Goal: Task Accomplishment & Management: Complete application form

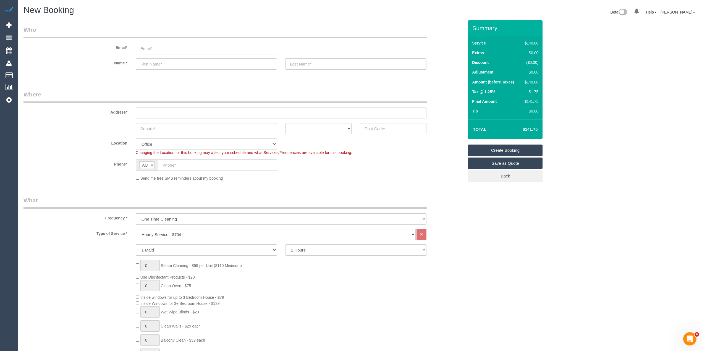
click at [153, 49] on input "email" at bounding box center [206, 48] width 141 height 11
paste input "Geoffrey"
drag, startPoint x: 143, startPoint y: 48, endPoint x: 137, endPoint y: 48, distance: 5.5
click at [137, 48] on input "Geoffrey" at bounding box center [206, 48] width 141 height 11
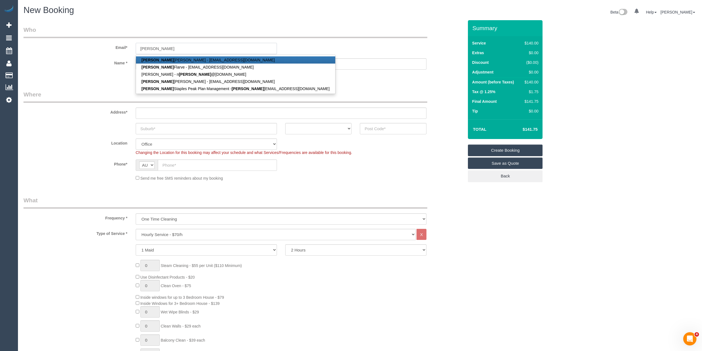
click at [174, 48] on input "geoffrey" at bounding box center [206, 48] width 141 height 11
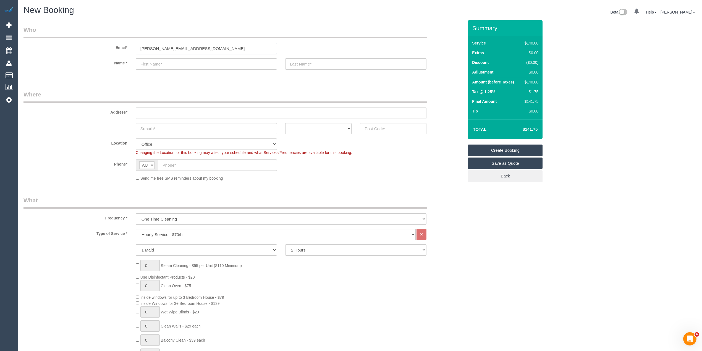
type input "[PERSON_NAME][EMAIL_ADDRESS][DOMAIN_NAME]"
click at [154, 59] on input "text" at bounding box center [206, 63] width 141 height 11
paste input "Geoffrey"
type input "Geoffrey Bodsworth"
click at [318, 57] on sui-booking-customer "Email* geoffrey.amcservices@fake.com Name * Geoffrey Bodsworth" at bounding box center [243, 50] width 440 height 49
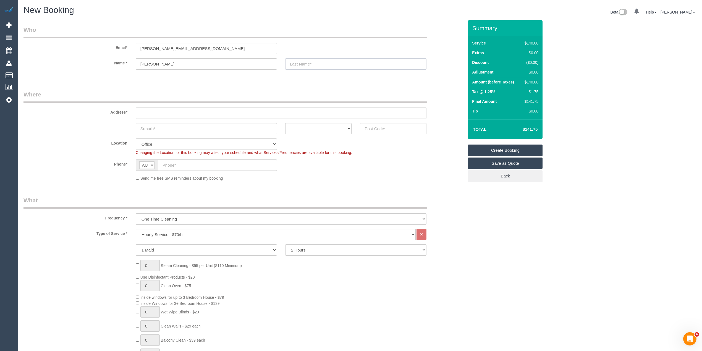
click at [317, 63] on input "text" at bounding box center [355, 63] width 141 height 11
type input "AMC Services"
click at [164, 111] on input "text" at bounding box center [281, 113] width 291 height 11
click at [155, 112] on input "text" at bounding box center [281, 113] width 291 height 11
paste input "[STREET_ADDRESS][PERSON_NAME]"
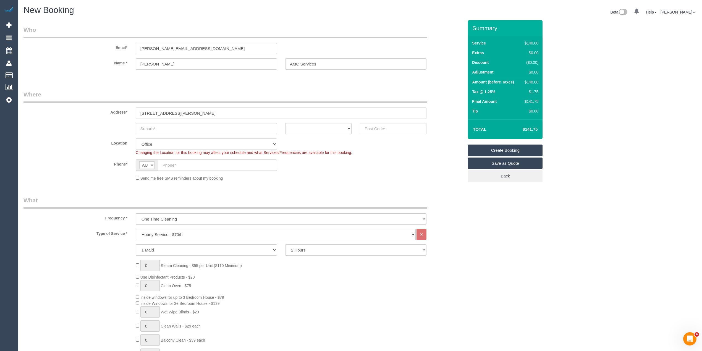
type input "[STREET_ADDRESS][PERSON_NAME]"
click at [160, 127] on input "text" at bounding box center [206, 128] width 141 height 11
paste input "[GEOGRAPHIC_DATA]"
type input "[GEOGRAPHIC_DATA]"
click at [307, 132] on select "ACT NSW NT QLD SA TAS VIC WA" at bounding box center [318, 128] width 67 height 11
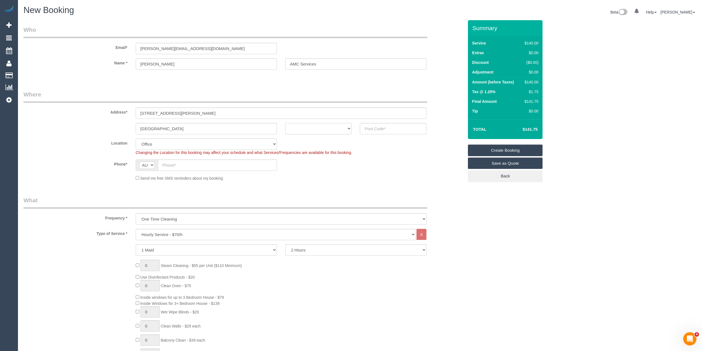
select select "VIC"
click at [285, 123] on select "ACT NSW NT QLD SA TAS VIC WA" at bounding box center [318, 128] width 67 height 11
click at [380, 128] on input "text" at bounding box center [393, 128] width 67 height 11
type input "3000"
click at [180, 166] on input "text" at bounding box center [217, 164] width 119 height 11
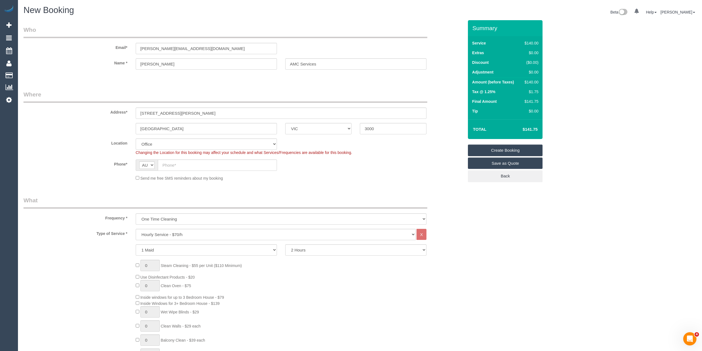
select select "54"
select select "object:2146"
click at [187, 166] on input "text" at bounding box center [217, 164] width 119 height 11
paste input "0487 202 903"
type input "0487 202 903"
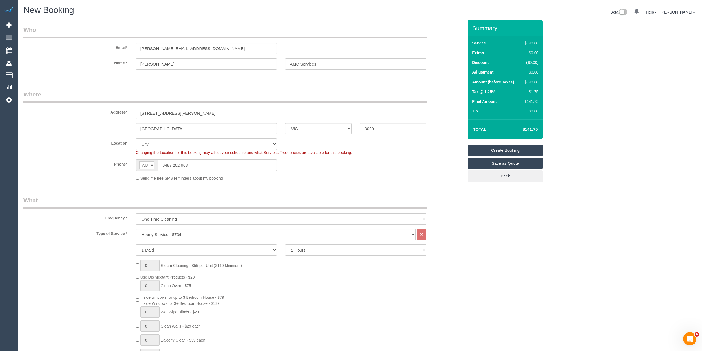
click at [135, 176] on div "Send me free SMS reminders about my booking" at bounding box center [281, 178] width 299 height 6
click at [162, 216] on select "One Time Cleaning Weekly - 10% Off - 10.00% (0% for the First Booking) Fortnigh…" at bounding box center [281, 218] width 291 height 11
select select "object:2148"
click at [136, 213] on select "One Time Cleaning Weekly - 10% Off - 10.00% (0% for the First Booking) Fortnigh…" at bounding box center [281, 218] width 291 height 11
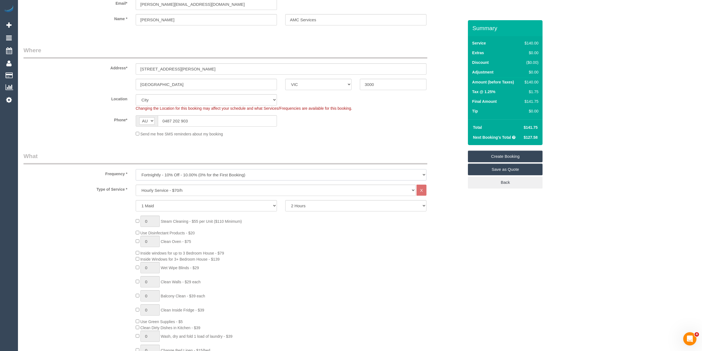
scroll to position [61, 0]
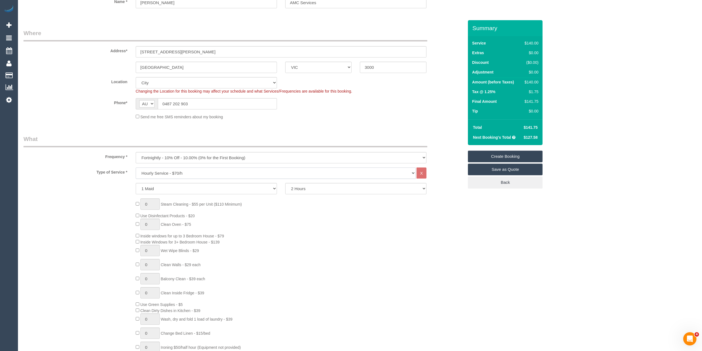
click at [192, 174] on select "Hourly Service - $70/h Hourly Service - $65/h Hourly Service - $60/h Hourly Ser…" at bounding box center [276, 172] width 280 height 11
select select "308"
click at [136, 167] on select "Hourly Service - $70/h Hourly Service - $65/h Hourly Service - $60/h Hourly Ser…" at bounding box center [276, 172] width 280 height 11
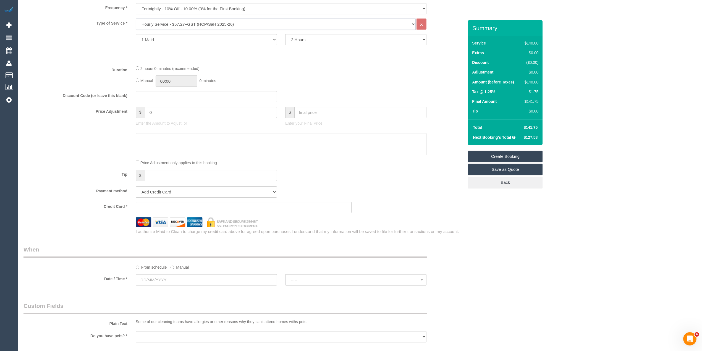
scroll to position [246, 0]
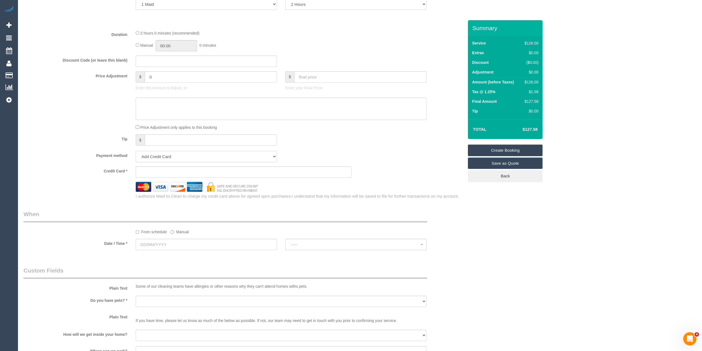
click at [149, 155] on select "Add Credit Card Cash Check Paypal" at bounding box center [206, 156] width 141 height 11
select select "string:check"
click at [136, 151] on select "Add Credit Card Cash Check Paypal" at bounding box center [206, 156] width 141 height 11
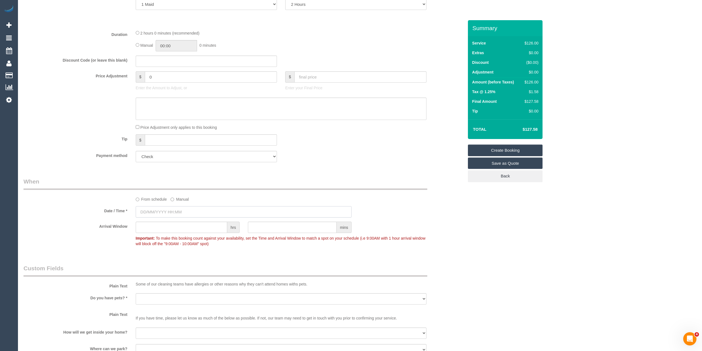
click at [162, 208] on input "text" at bounding box center [244, 211] width 216 height 11
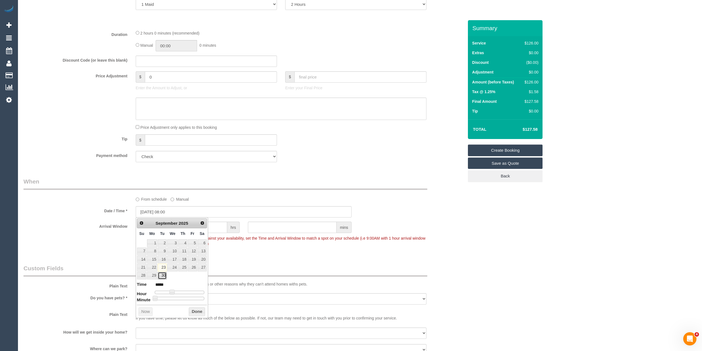
click at [162, 277] on link "30" at bounding box center [162, 275] width 9 height 7
type input "[DATE] 09:00"
type input "*****"
type input "30/09/2025 10:00"
type input "*****"
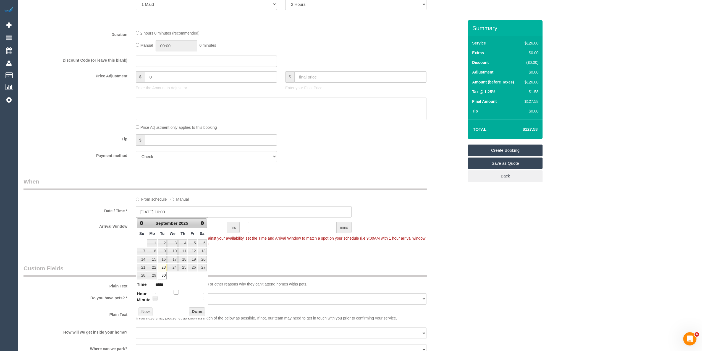
type input "[DATE] 09:00"
type input "*****"
click at [175, 294] on span at bounding box center [174, 292] width 5 height 5
click at [89, 236] on div "Arrival Window hrs mins Important: To make this booking count against your avai…" at bounding box center [243, 235] width 449 height 27
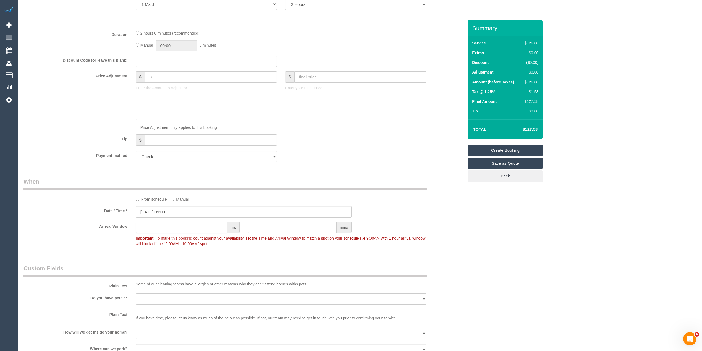
click at [165, 228] on input "text" at bounding box center [181, 227] width 91 height 11
type input "1"
click at [84, 258] on div "Who Email* geoffrey.amcservices@fake.com Name * Geoffrey Bodsworth AMC Services…" at bounding box center [243, 179] width 449 height 810
click at [144, 297] on select "Yes - Cats Yes - Dogs No pets Yes - Dogs and Cats Yes - Other" at bounding box center [281, 298] width 291 height 11
select select "number:27"
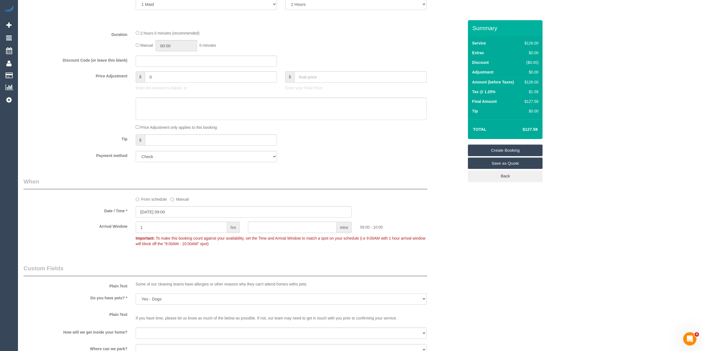
click at [136, 293] on select "Yes - Cats Yes - Dogs No pets Yes - Dogs and Cats Yes - Other" at bounding box center [281, 298] width 291 height 11
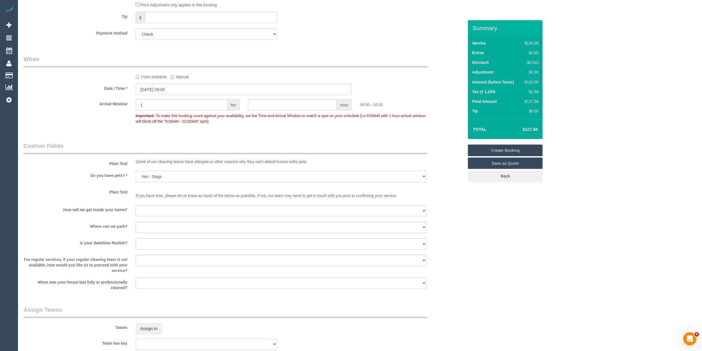
scroll to position [368, 0]
click at [136, 207] on select "I will be home Key will be left (please provide details below) Lock box/Access …" at bounding box center [281, 210] width 291 height 11
select select "number:14"
click at [136, 205] on select "I will be home Key will be left (please provide details below) Lock box/Access …" at bounding box center [281, 210] width 291 height 11
click at [156, 229] on select "I will provide parking on-site Free street parking Paid street parking (cost wi…" at bounding box center [281, 226] width 291 height 11
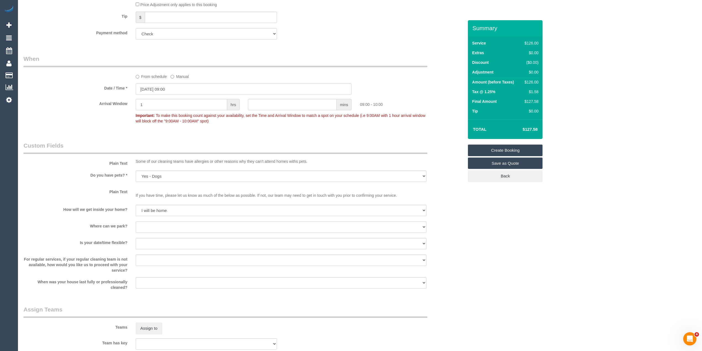
select select "number:18"
click at [136, 221] on select "I will provide parking on-site Free street parking Paid street parking (cost wi…" at bounding box center [281, 226] width 291 height 11
click at [153, 243] on select "Yes - date and time Yes - date but not time Yes - time but not date No - No fle…" at bounding box center [281, 243] width 291 height 11
select select "number:25"
click at [136, 238] on select "Yes - date and time Yes - date but not time Yes - time but not date No - No fle…" at bounding box center [281, 243] width 291 height 11
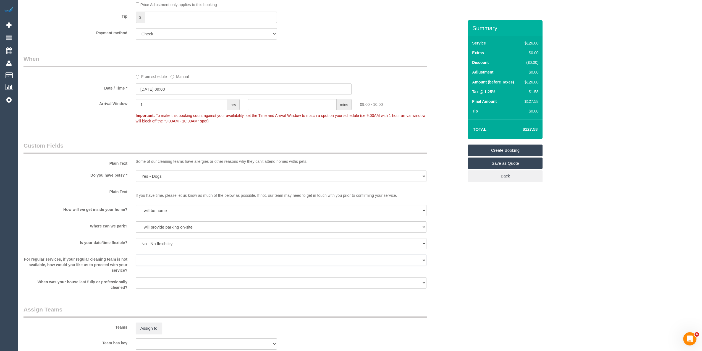
click at [150, 256] on select "Arrange a cleaner to cover and do not bother you Arrange a cleaner to cover and…" at bounding box center [281, 260] width 291 height 11
select select "number:35"
click at [136, 255] on select "Arrange a cleaner to cover and do not bother you Arrange a cleaner to cover and…" at bounding box center [281, 260] width 291 height 11
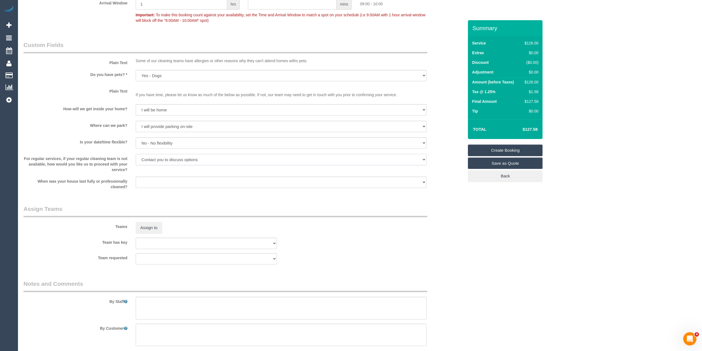
scroll to position [491, 0]
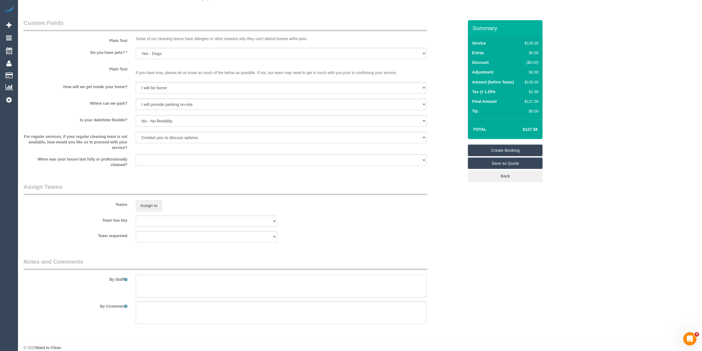
click at [159, 281] on textarea at bounding box center [281, 286] width 291 height 23
paste textarea "vacuuming and mopping, cleaning main bathroom, bedroom, kitchen, living and toi…"
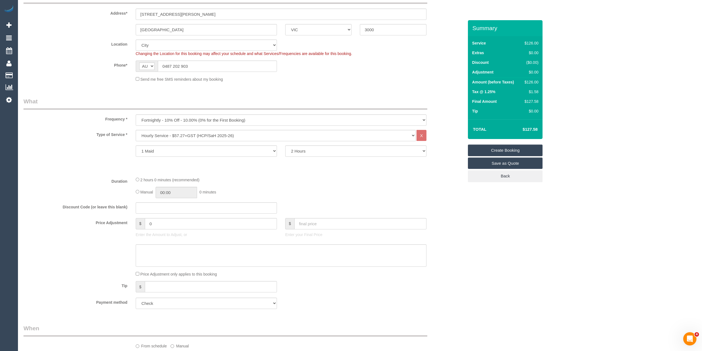
scroll to position [0, 0]
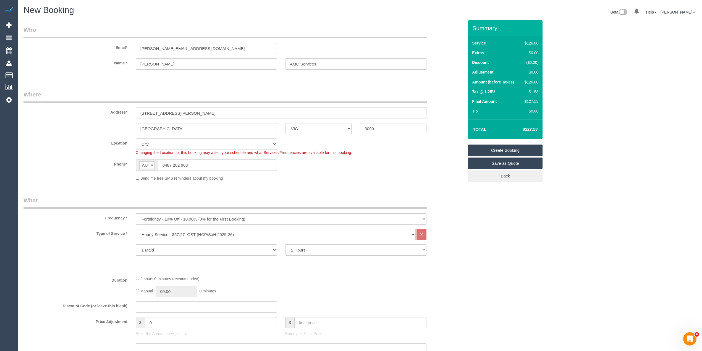
type textarea "vacuuming and mopping, cleaning main bathroom, bedroom, kitchen, living and toi…"
drag, startPoint x: 207, startPoint y: 49, endPoint x: 99, endPoint y: 47, distance: 108.1
click at [100, 47] on div "Email* geoffrey.amcservices@fake.com" at bounding box center [243, 40] width 449 height 28
click at [503, 148] on link "Create Booking" at bounding box center [505, 151] width 75 height 12
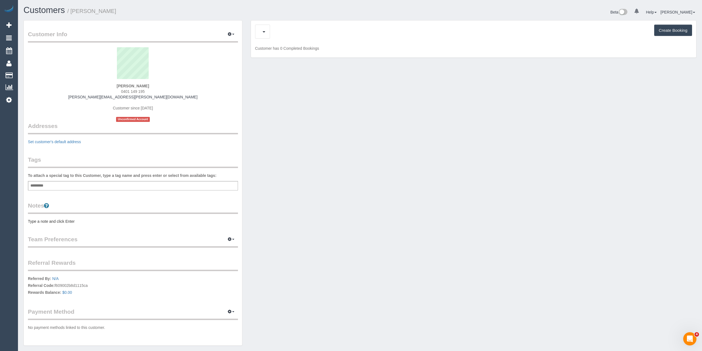
click at [273, 32] on div "Create Booking" at bounding box center [473, 32] width 437 height 14
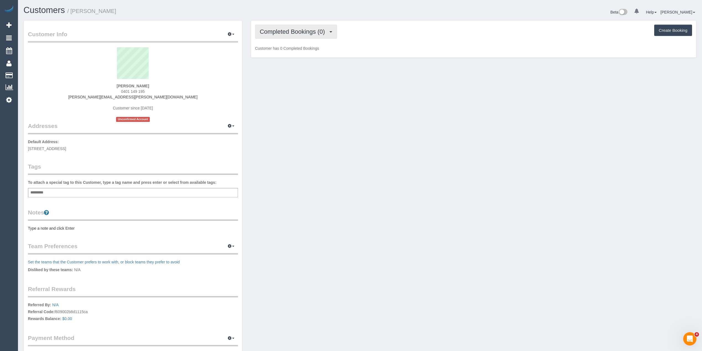
click at [262, 30] on span "Completed Bookings (0)" at bounding box center [294, 31] width 68 height 7
click at [284, 51] on link "Upcoming Bookings (1)" at bounding box center [283, 51] width 57 height 7
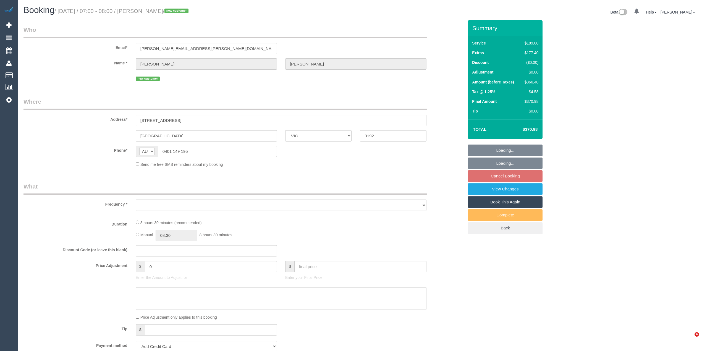
select select "VIC"
select select "object:570"
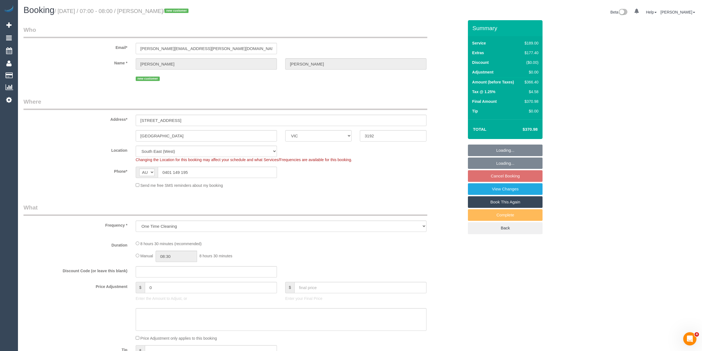
select select "number:28"
select select "number:17"
select select "number:19"
select select "number:36"
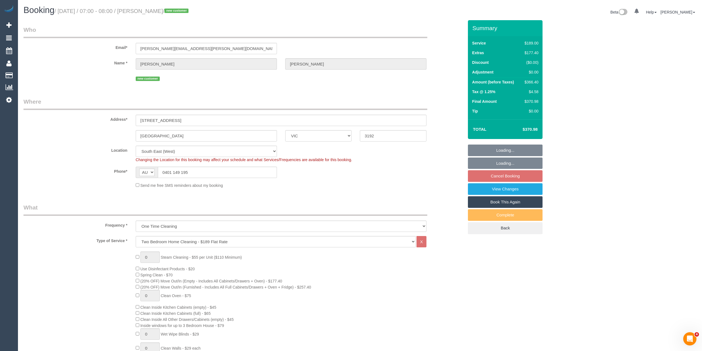
select select "object:1340"
select select "string:stripe-pm_1S8b9Z2GScqysDRV3JONTb6N"
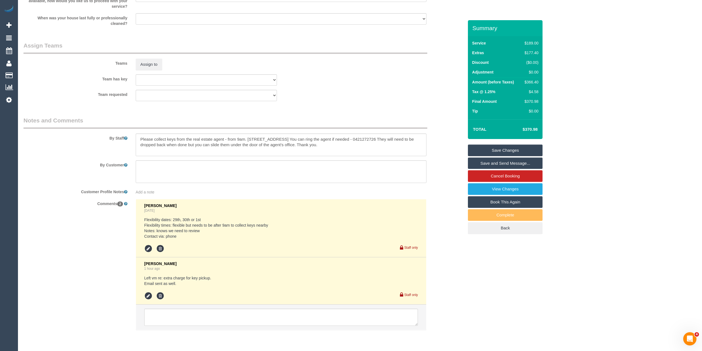
scroll to position [838, 0]
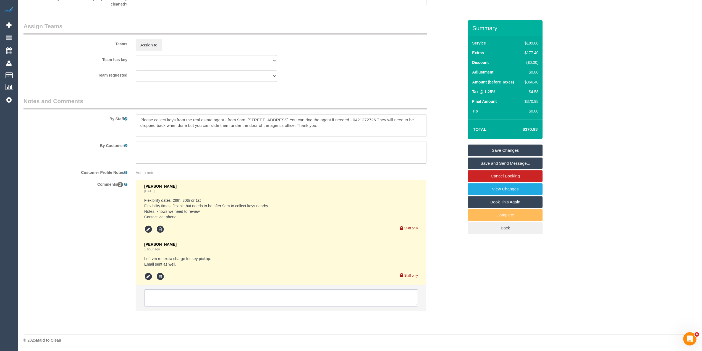
click at [190, 298] on textarea at bounding box center [281, 297] width 274 height 17
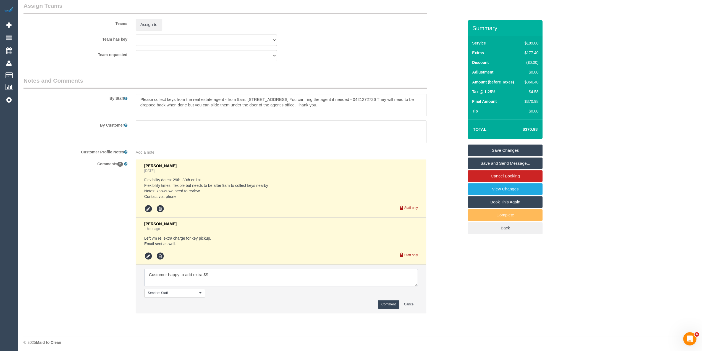
scroll to position [861, 0]
click at [217, 273] on textarea at bounding box center [281, 275] width 274 height 17
type textarea "Customer happy to add extra $$ if needed for key pickup Via phone"
click at [384, 303] on button "Comment" at bounding box center [389, 302] width 22 height 9
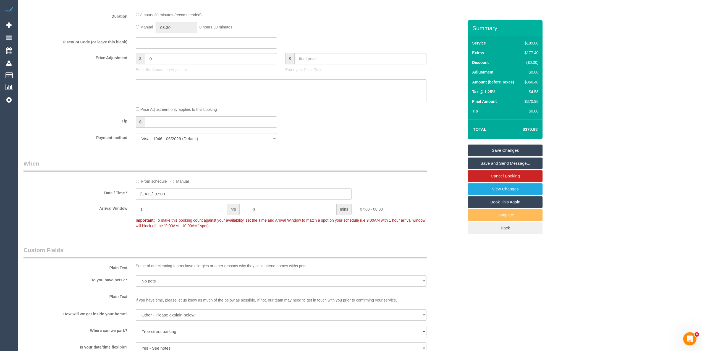
scroll to position [431, 0]
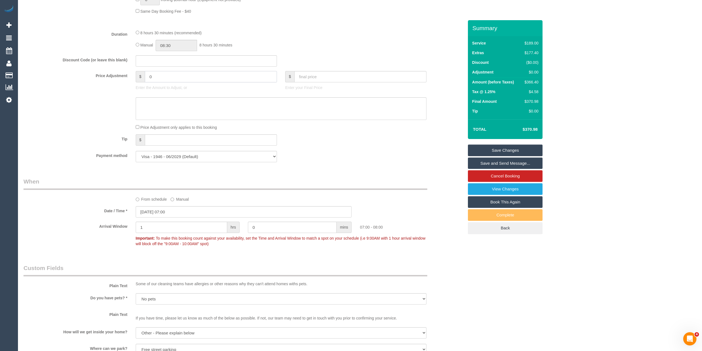
drag, startPoint x: 136, startPoint y: 77, endPoint x: 124, endPoint y: 77, distance: 11.9
click at [124, 77] on div "Price Adjustment $ 0 Enter the Amount to Adjust, or $ Enter your Final Price" at bounding box center [243, 82] width 449 height 22
type input "30"
click at [157, 108] on textarea at bounding box center [281, 108] width 291 height 23
type textarea "$30 for key collection - CG"
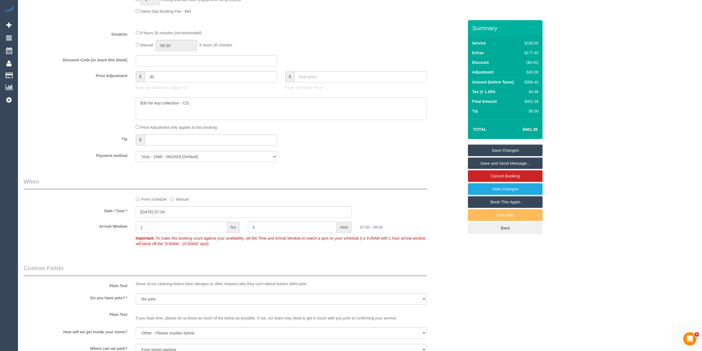
click at [510, 148] on link "Save Changes" at bounding box center [505, 151] width 75 height 12
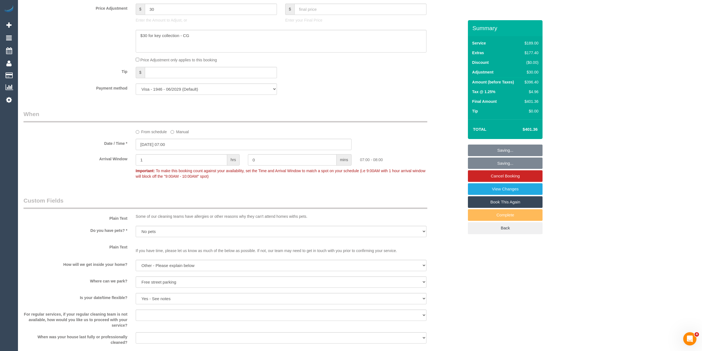
scroll to position [738, 0]
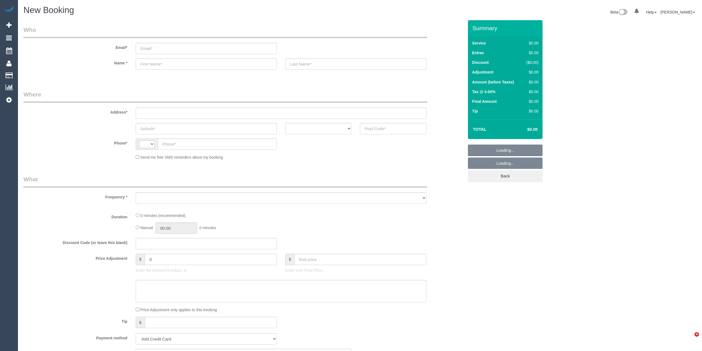
select select "string:AU"
select select "object:2124"
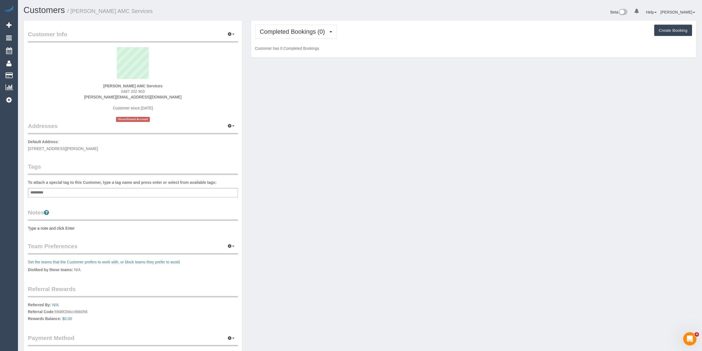
click at [94, 190] on div "Add a tag" at bounding box center [133, 192] width 210 height 9
click at [48, 194] on div "Add a tag" at bounding box center [133, 192] width 210 height 9
type input "*******"
type input "****"
type input "***"
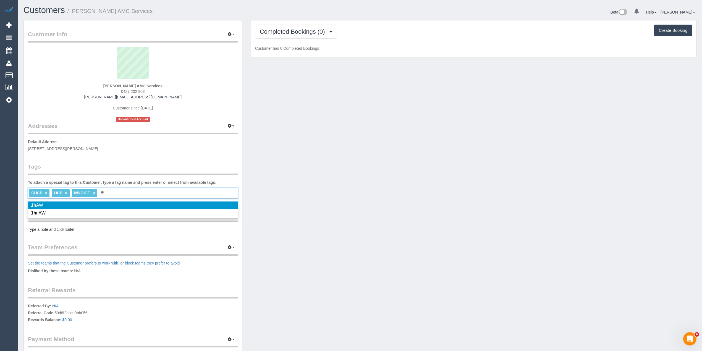
type input "**"
click at [59, 205] on li "1h AW" at bounding box center [132, 205] width 209 height 8
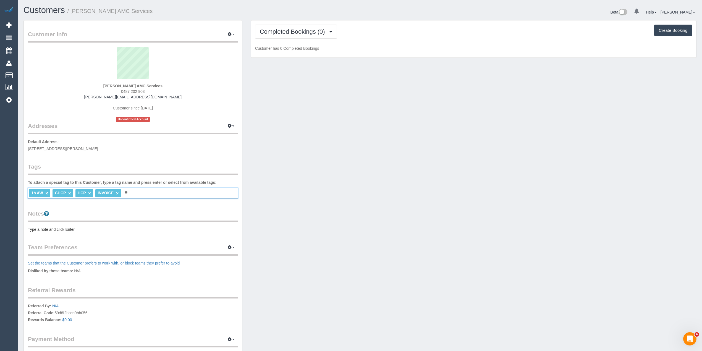
type input "***"
click at [46, 227] on pre "Type a note and click Enter" at bounding box center [133, 230] width 210 height 6
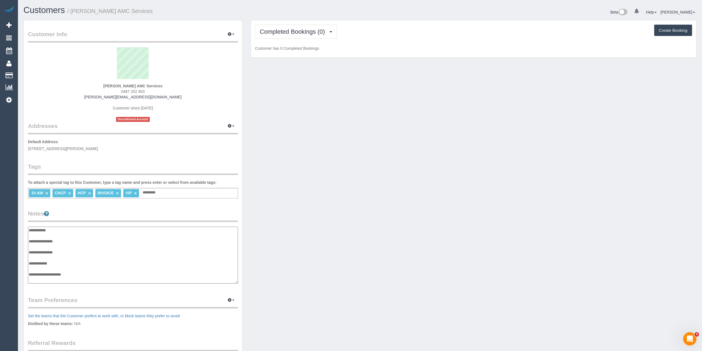
scroll to position [4, 0]
click at [67, 257] on textarea "**********" at bounding box center [133, 255] width 210 height 57
paste textarea "**********"
click at [131, 265] on textarea "**********" at bounding box center [133, 255] width 210 height 57
click at [85, 272] on textarea "**********" at bounding box center [133, 255] width 210 height 57
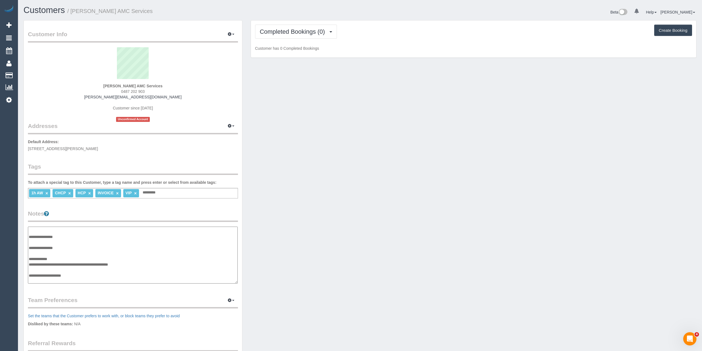
click at [79, 276] on textarea "**********" at bounding box center [133, 255] width 210 height 57
click at [69, 234] on textarea "**********" at bounding box center [133, 255] width 210 height 57
click at [116, 242] on textarea "**********" at bounding box center [133, 255] width 210 height 57
click at [94, 281] on textarea "**********" at bounding box center [133, 255] width 210 height 57
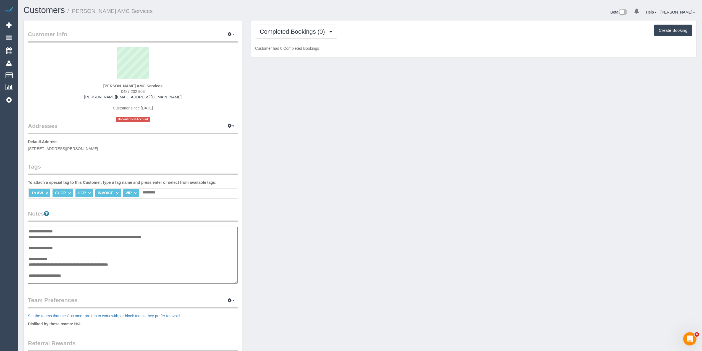
paste textarea "**********"
click at [72, 276] on textarea "**********" at bounding box center [133, 255] width 210 height 57
click at [71, 280] on textarea "**********" at bounding box center [133, 255] width 210 height 57
paste textarea "**********"
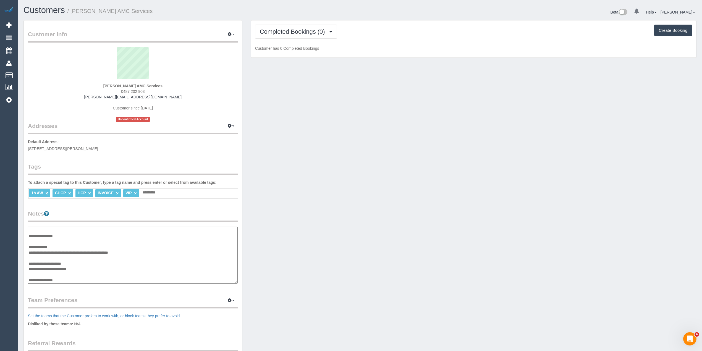
type textarea "**********"
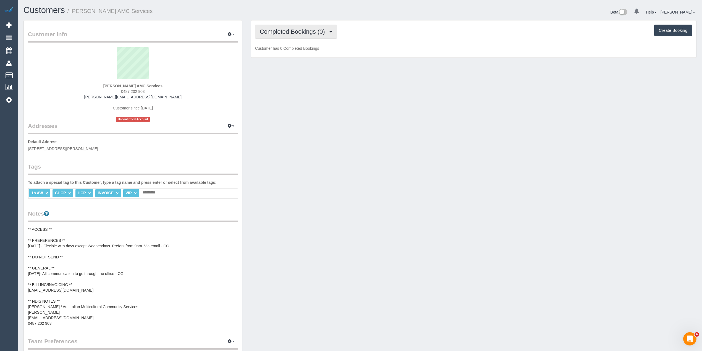
click at [285, 27] on button "Completed Bookings (0)" at bounding box center [296, 32] width 82 height 14
click at [296, 53] on link "Upcoming Bookings (11)" at bounding box center [284, 51] width 58 height 7
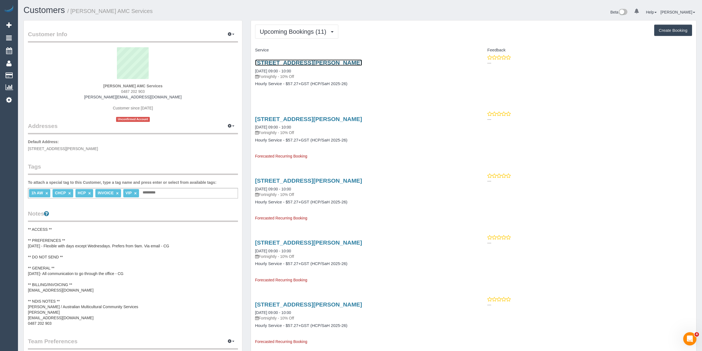
click at [296, 62] on link "Unit 1, 9 - 13 Anthony Street, Melbourne, VIC 3000" at bounding box center [308, 62] width 107 height 6
click at [293, 30] on span "Upcoming Bookings (11)" at bounding box center [294, 31] width 69 height 7
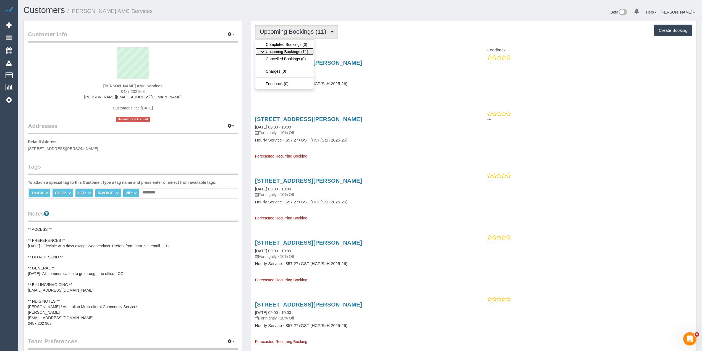
click at [305, 53] on link "Upcoming Bookings (11)" at bounding box center [284, 51] width 58 height 7
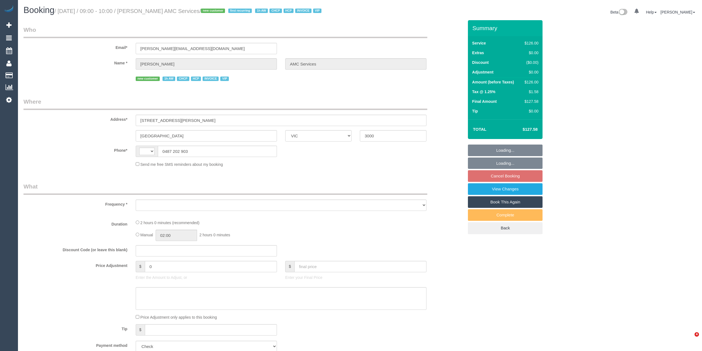
select select "VIC"
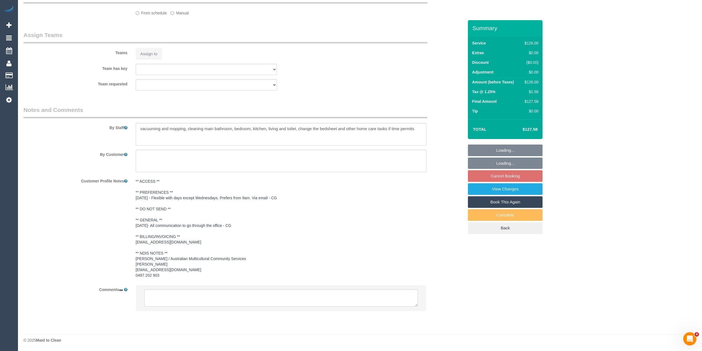
select select "string:AU"
select select "object:539"
select select "120"
select select "number:27"
select select "number:14"
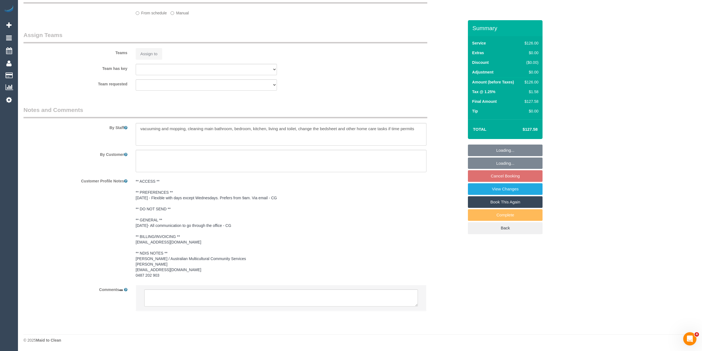
select select "number:18"
select select "number:25"
select select "number:35"
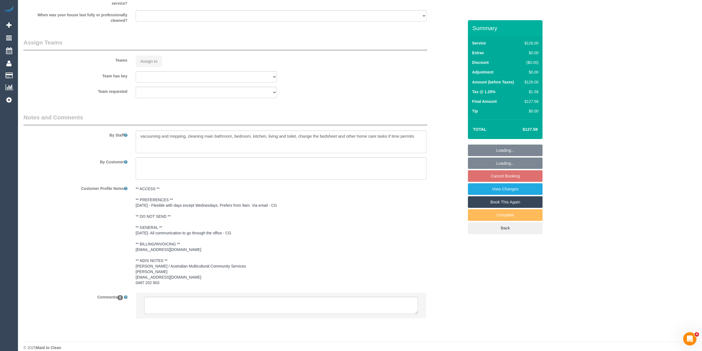
select select "object:753"
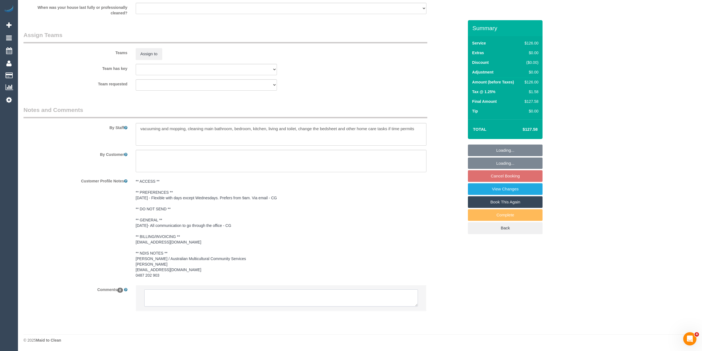
click at [173, 295] on textarea at bounding box center [281, 297] width 274 height 17
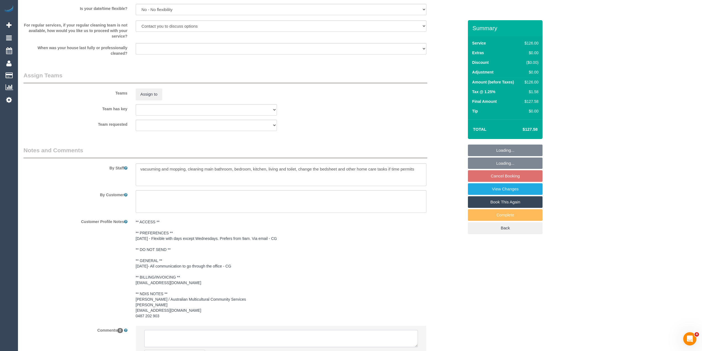
scroll to position [657, 0]
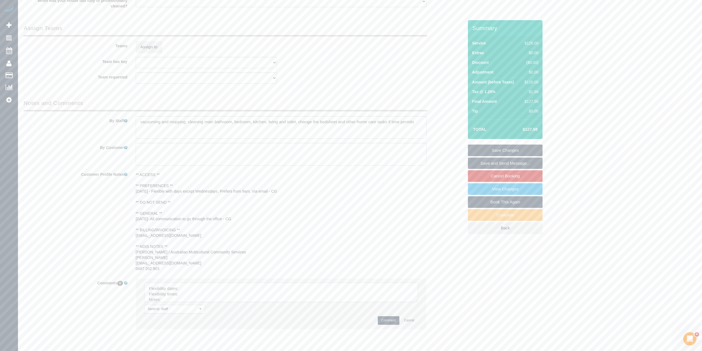
drag, startPoint x: 413, startPoint y: 303, endPoint x: 383, endPoint y: 326, distance: 38.0
click at [413, 302] on textarea at bounding box center [281, 292] width 274 height 19
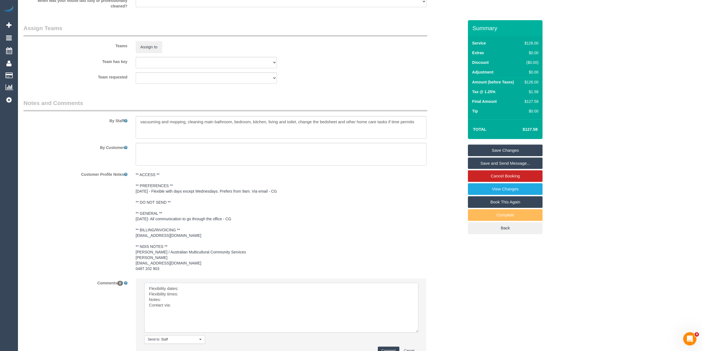
click at [213, 292] on textarea at bounding box center [281, 308] width 274 height 50
click at [202, 300] on textarea at bounding box center [281, 308] width 274 height 50
click at [185, 309] on textarea at bounding box center [281, 308] width 274 height 50
click at [179, 302] on textarea at bounding box center [281, 308] width 274 height 50
click at [165, 306] on textarea at bounding box center [281, 308] width 274 height 50
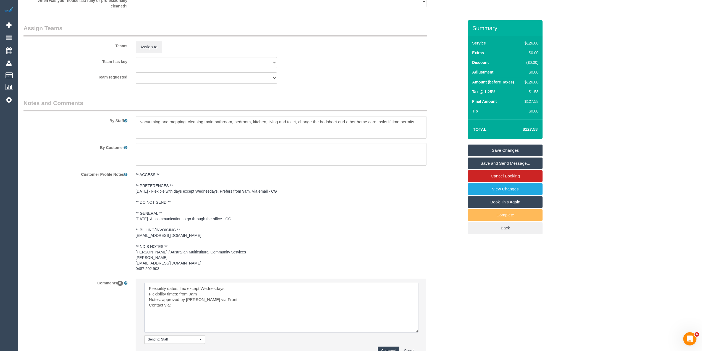
click at [191, 311] on textarea at bounding box center [281, 308] width 274 height 50
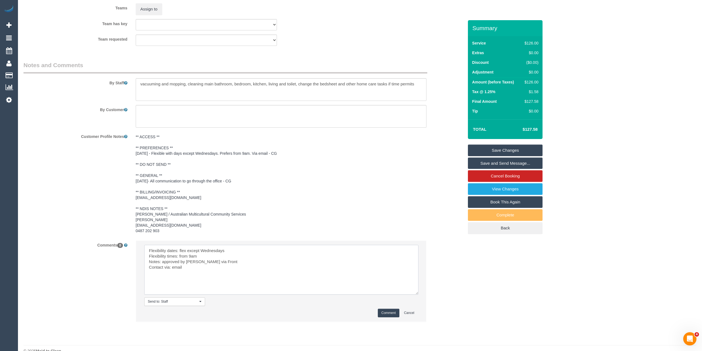
scroll to position [712, 0]
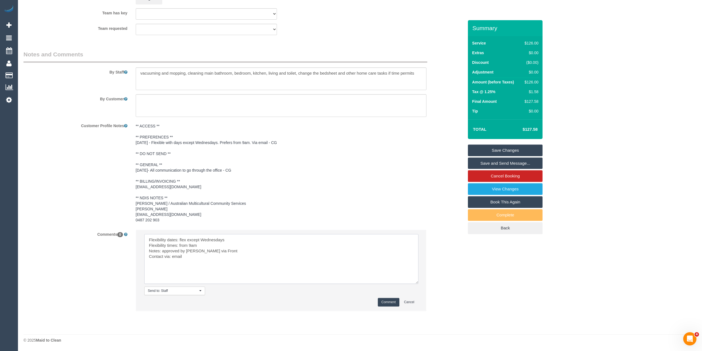
type textarea "Flexibility dates: flex except Wednesdays Flexibility times: from 9am Notes: ap…"
click at [392, 302] on button "Comment" at bounding box center [389, 302] width 22 height 9
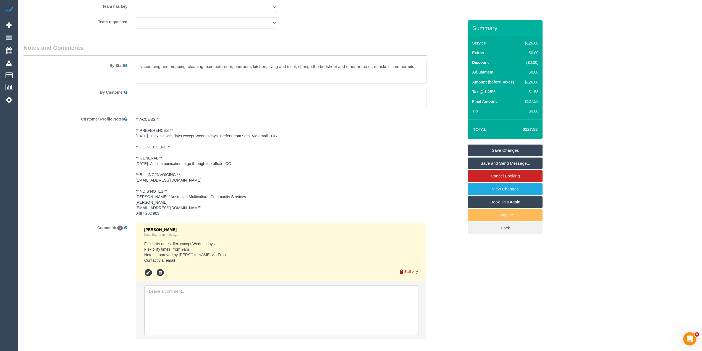
click at [419, 71] on textarea at bounding box center [281, 72] width 291 height 23
type textarea "Please ring the buzzer, the customer will let you in to their parking space. va…"
click at [521, 154] on link "Save Changes" at bounding box center [505, 151] width 75 height 12
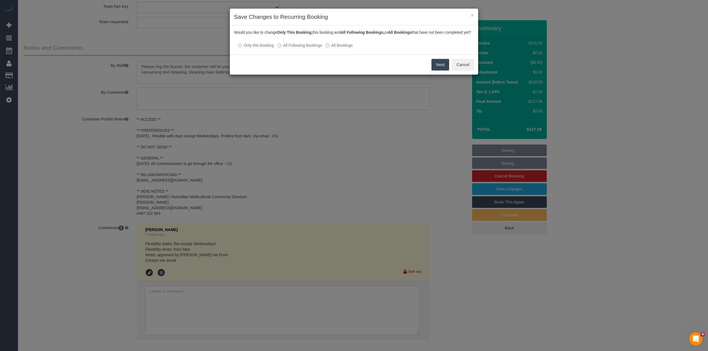
click at [277, 42] on div at bounding box center [354, 40] width 240 height 5
click at [286, 48] on label "All Following Bookings" at bounding box center [299, 46] width 44 height 6
click at [436, 70] on button "Save" at bounding box center [439, 65] width 19 height 12
